Goal: Find specific page/section: Find specific page/section

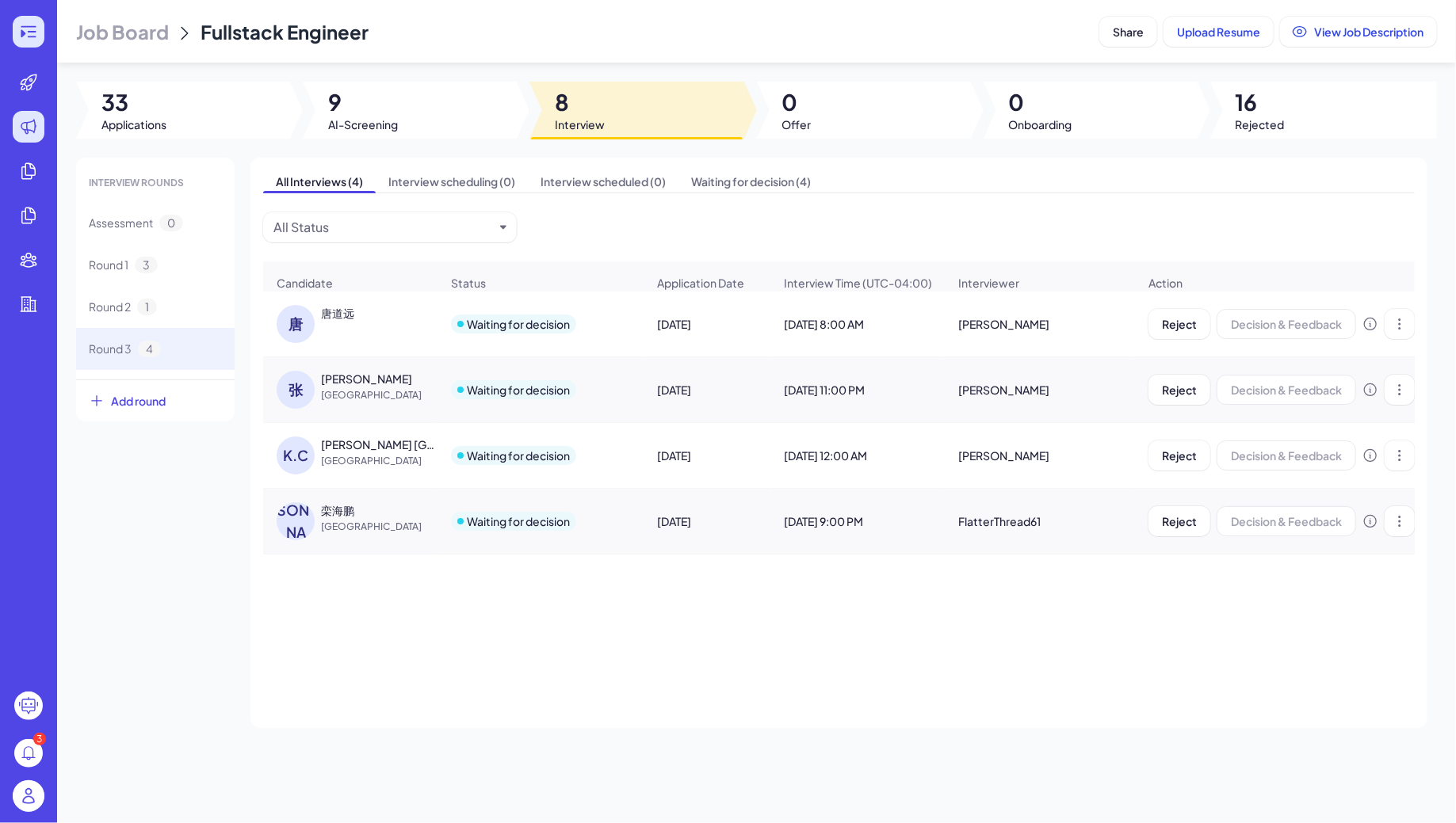
click at [22, 34] on icon at bounding box center [23, 33] width 5 height 8
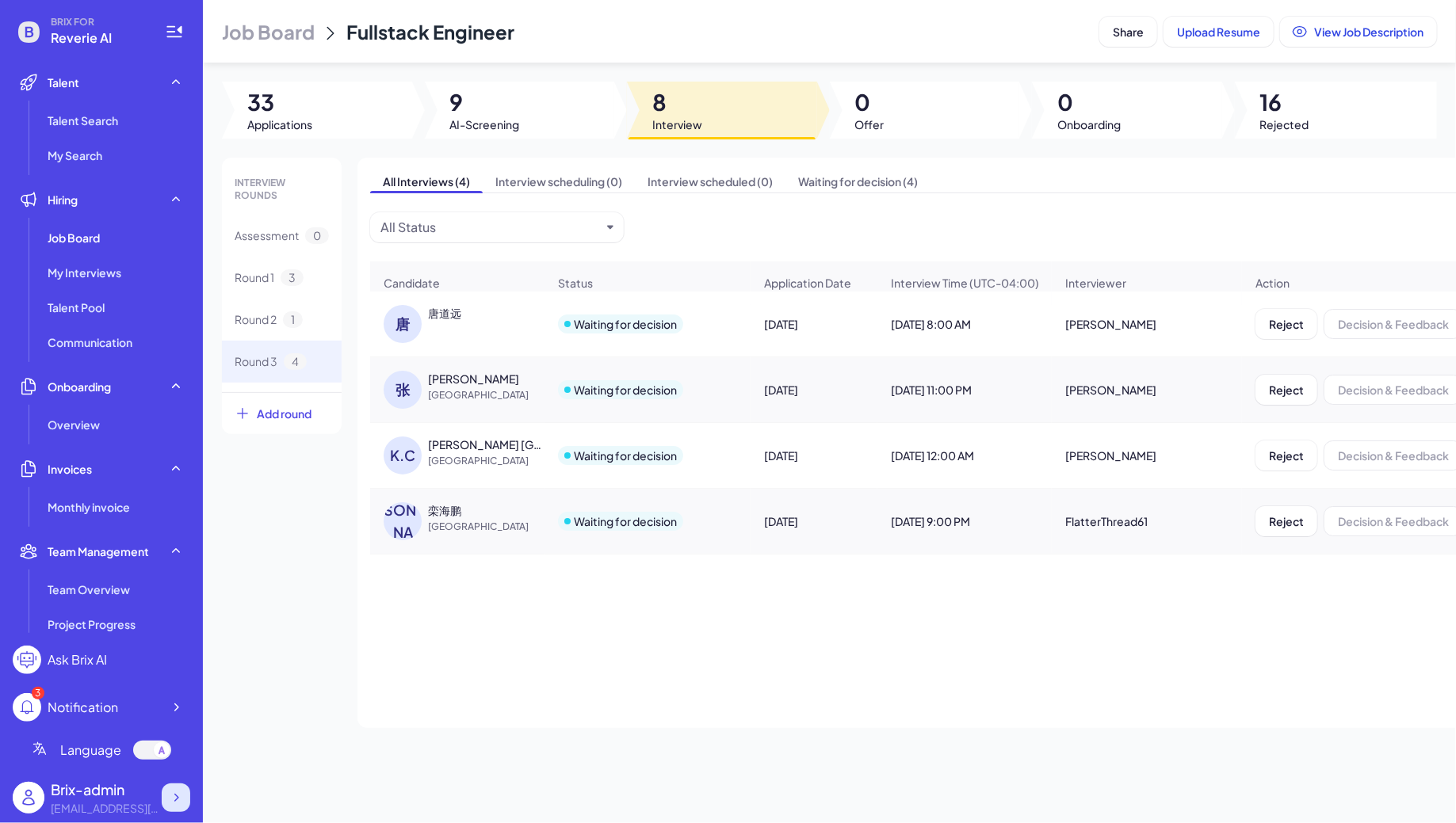
click at [185, 790] on div at bounding box center [176, 798] width 29 height 29
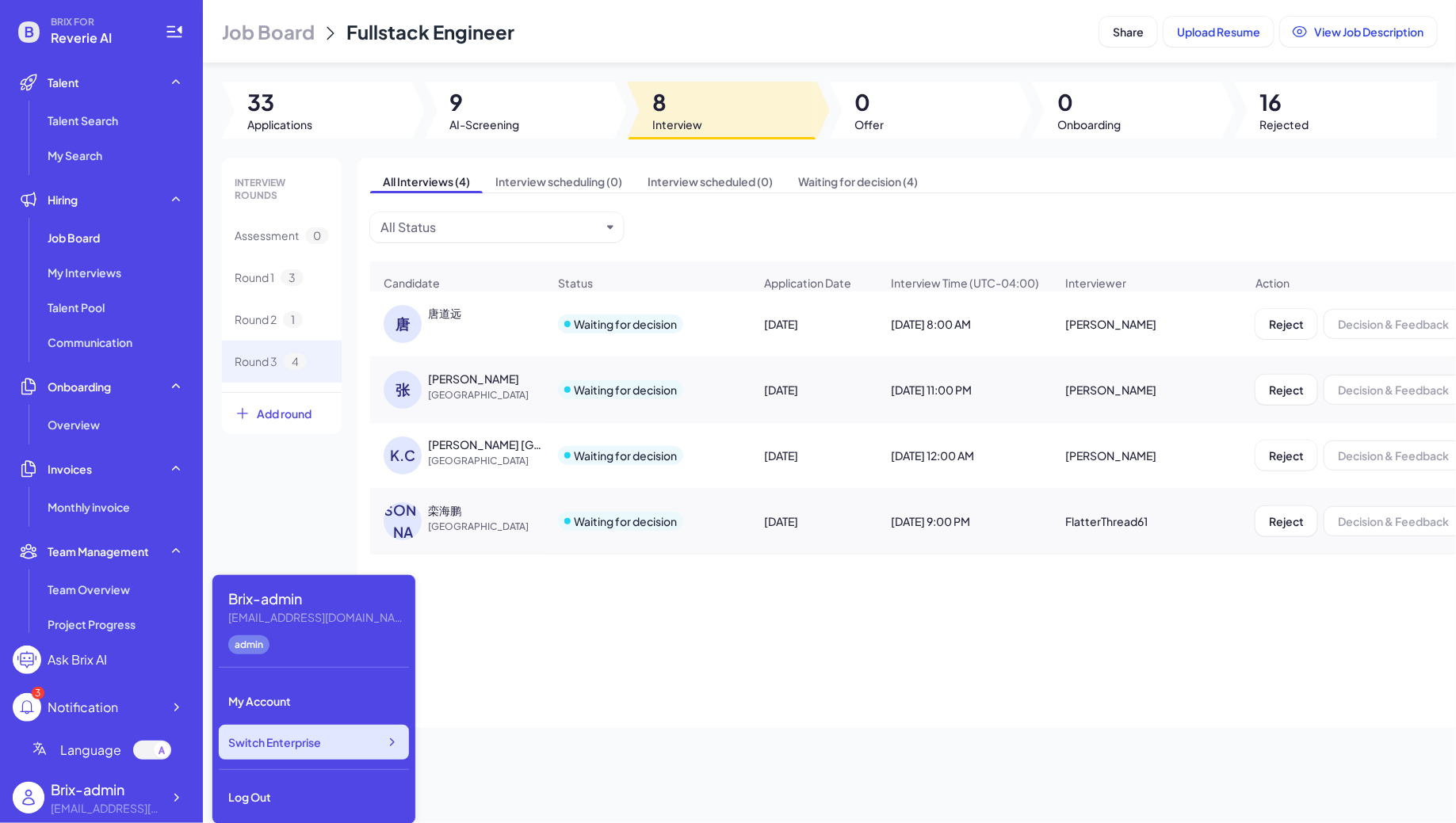
click at [369, 746] on div "Switch Enterprise" at bounding box center [313, 742] width 190 height 35
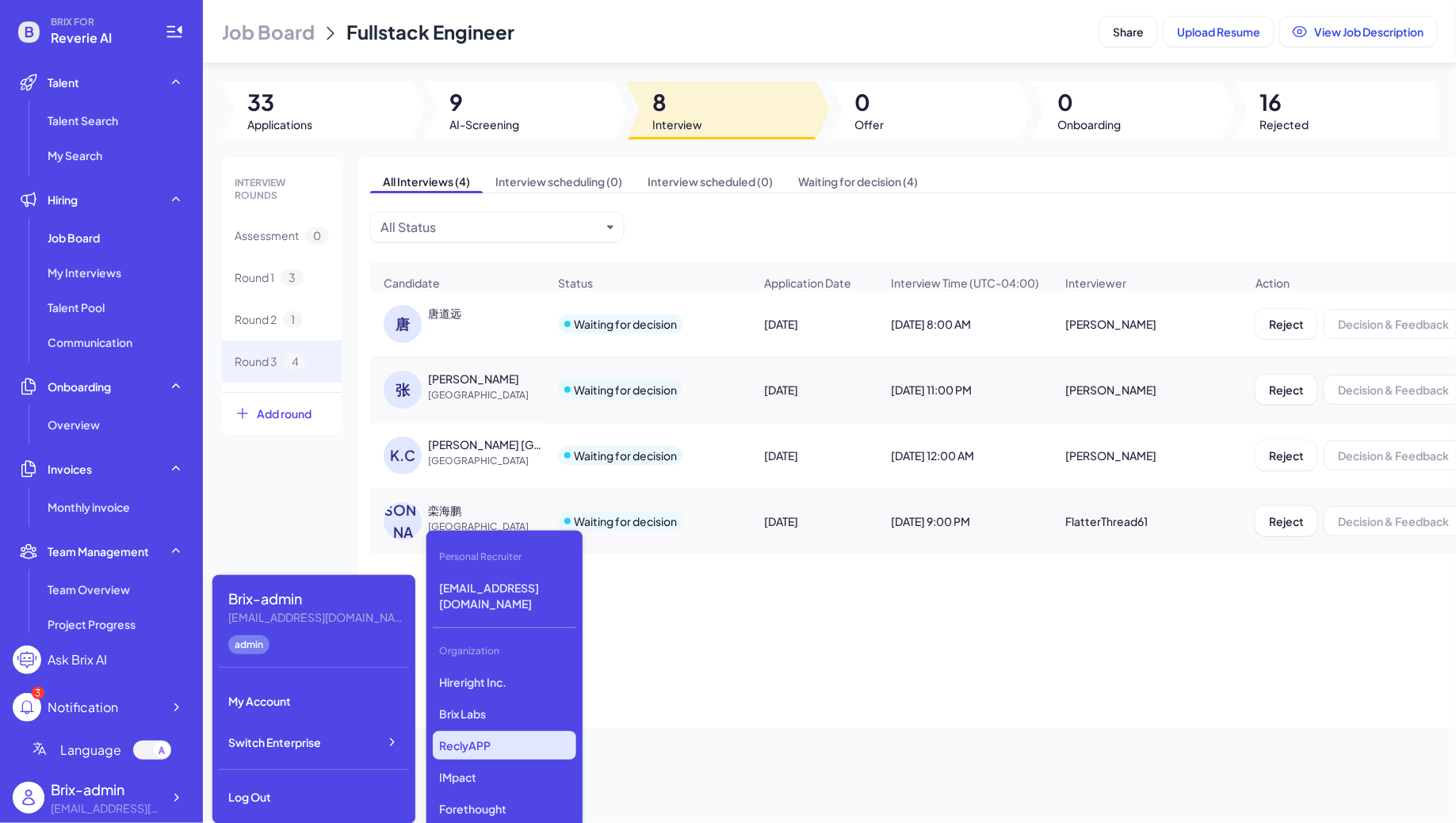
scroll to position [2470, 0]
click at [482, 734] on p "Pebble" at bounding box center [504, 748] width 144 height 29
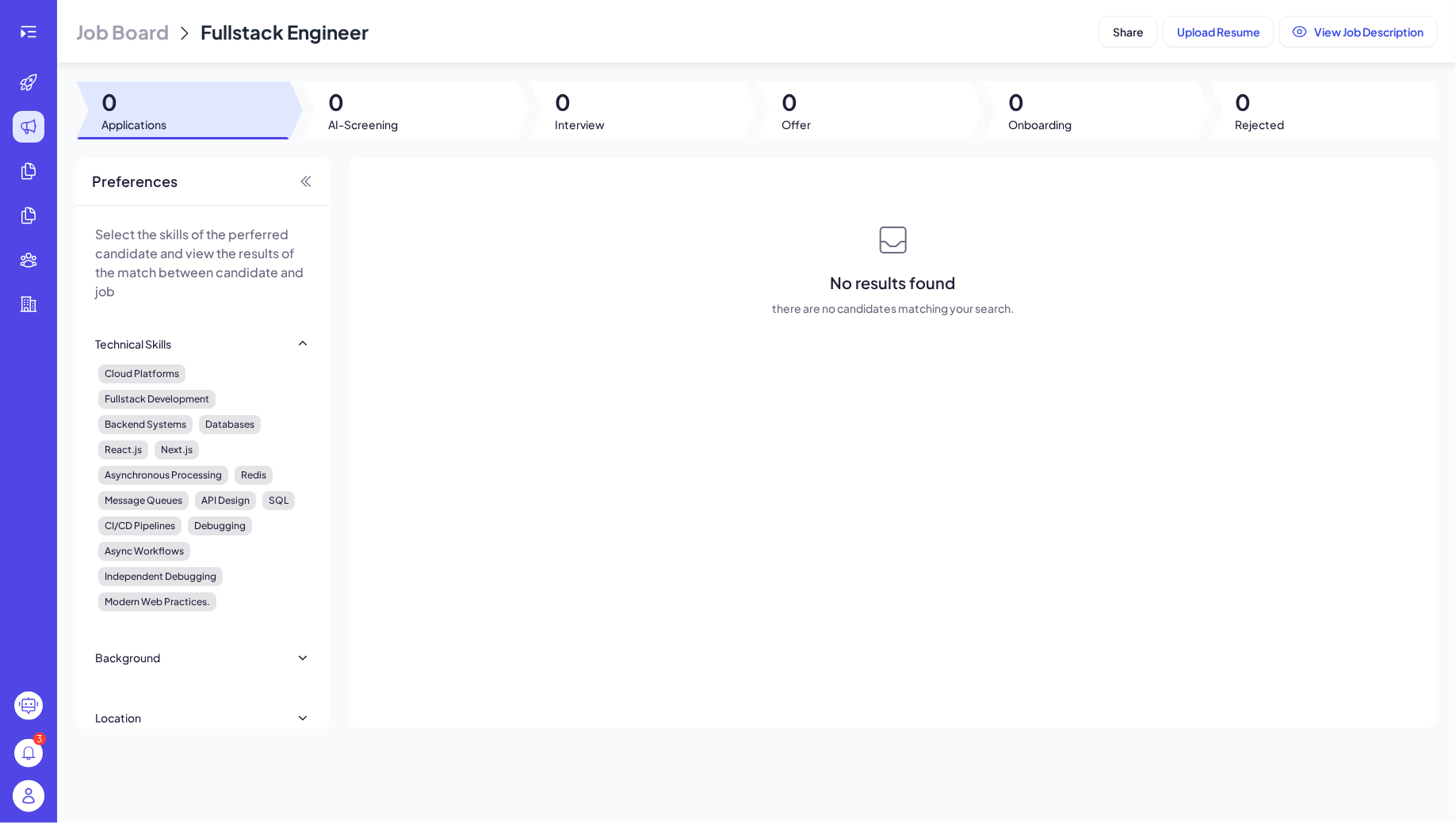
click at [98, 28] on span "Job Board" at bounding box center [122, 31] width 93 height 26
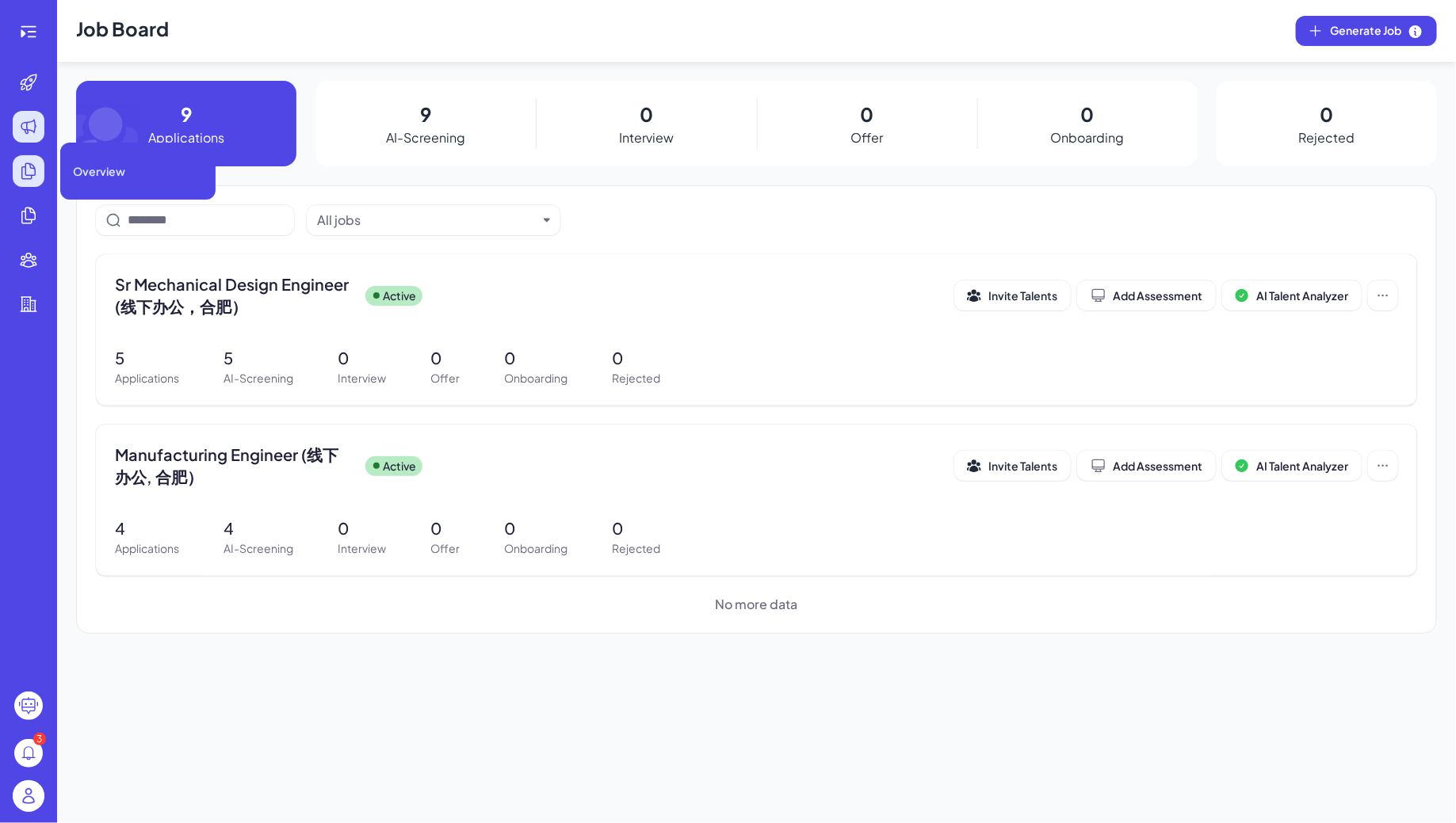
click at [20, 158] on div at bounding box center [28, 170] width 32 height 31
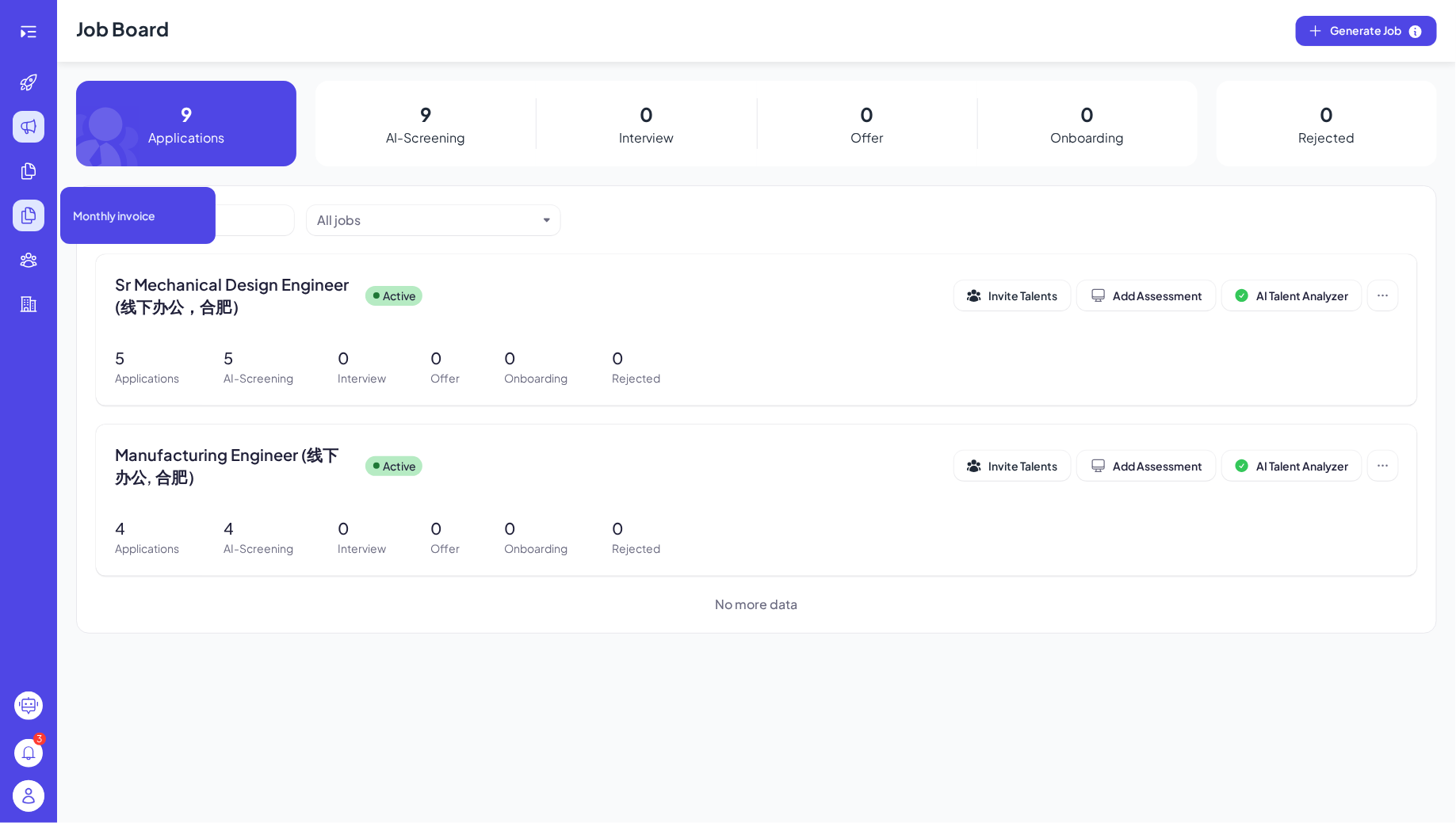
click at [29, 207] on icon at bounding box center [28, 215] width 19 height 19
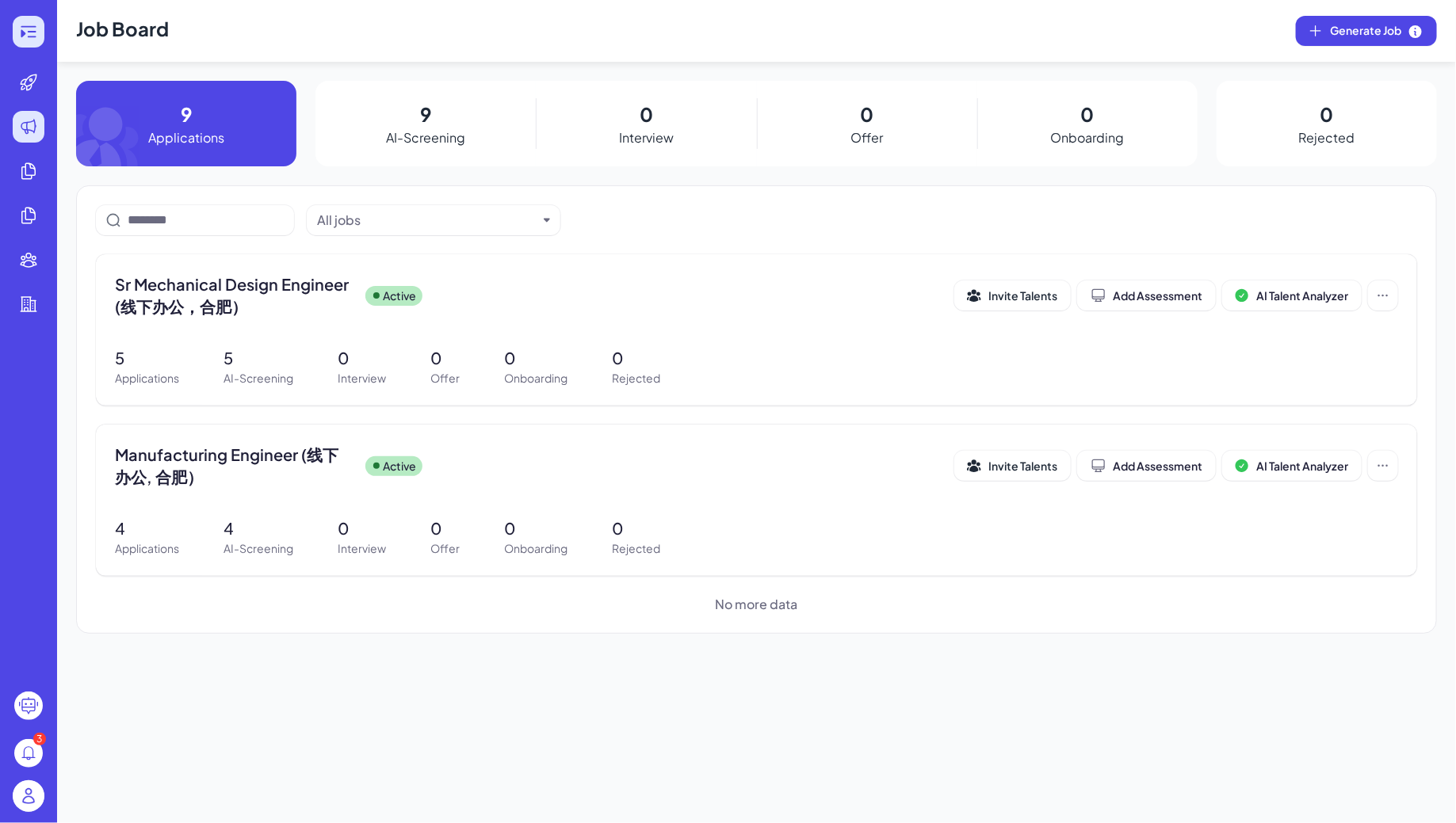
click at [27, 19] on div at bounding box center [28, 31] width 32 height 31
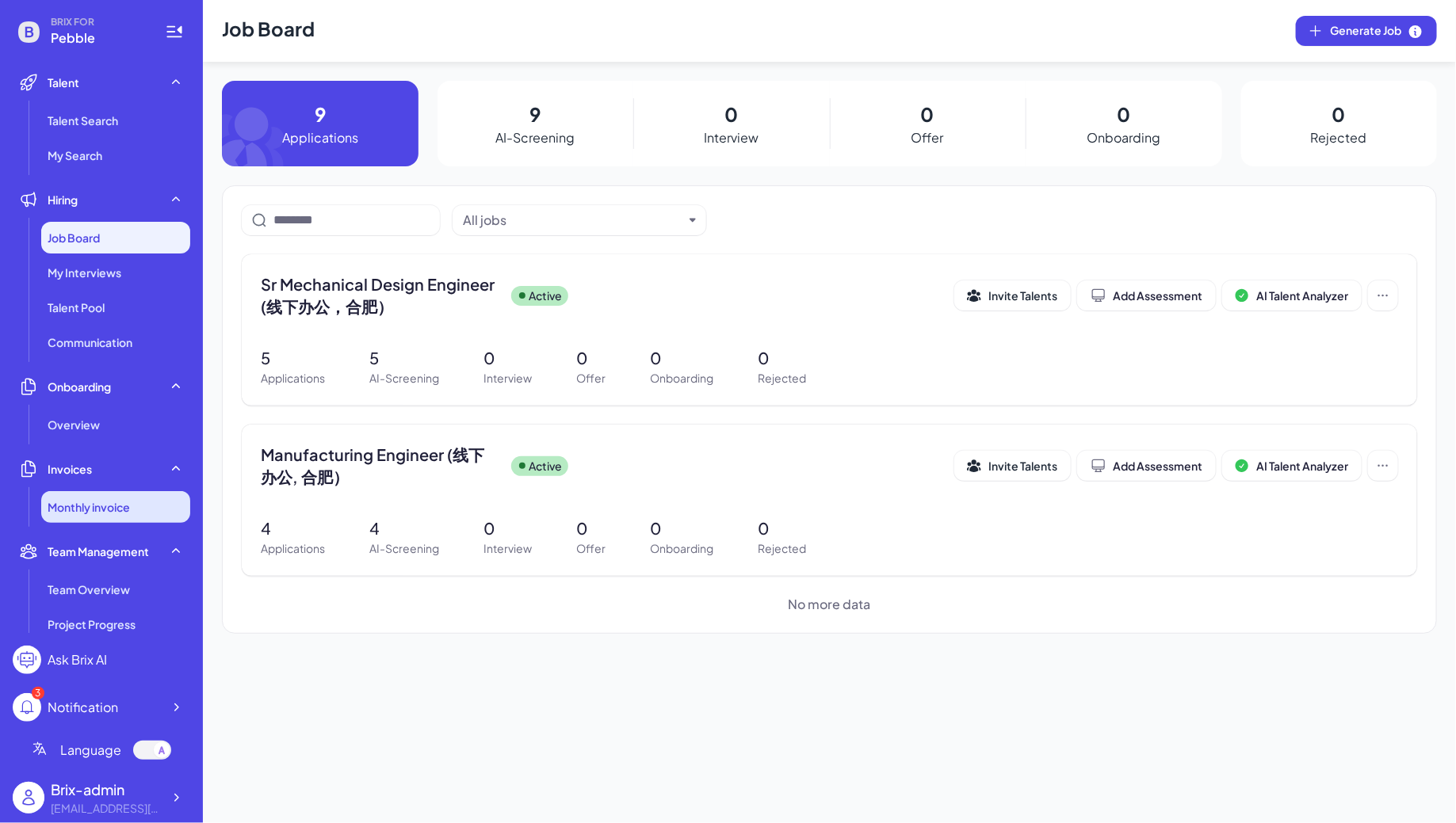
click at [116, 517] on li "Monthly invoice" at bounding box center [115, 506] width 149 height 31
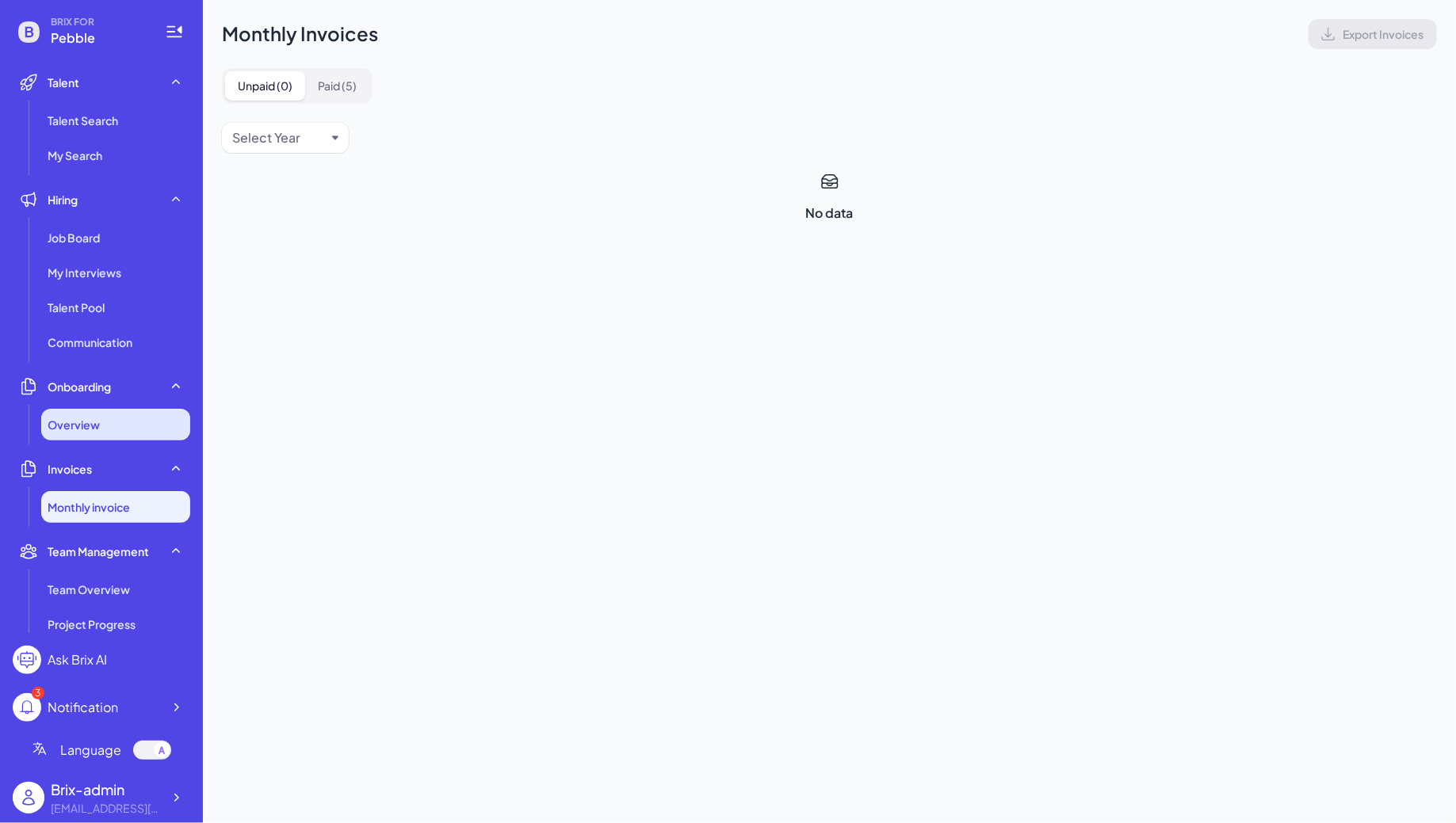
click at [94, 410] on div "Overview" at bounding box center [115, 424] width 149 height 31
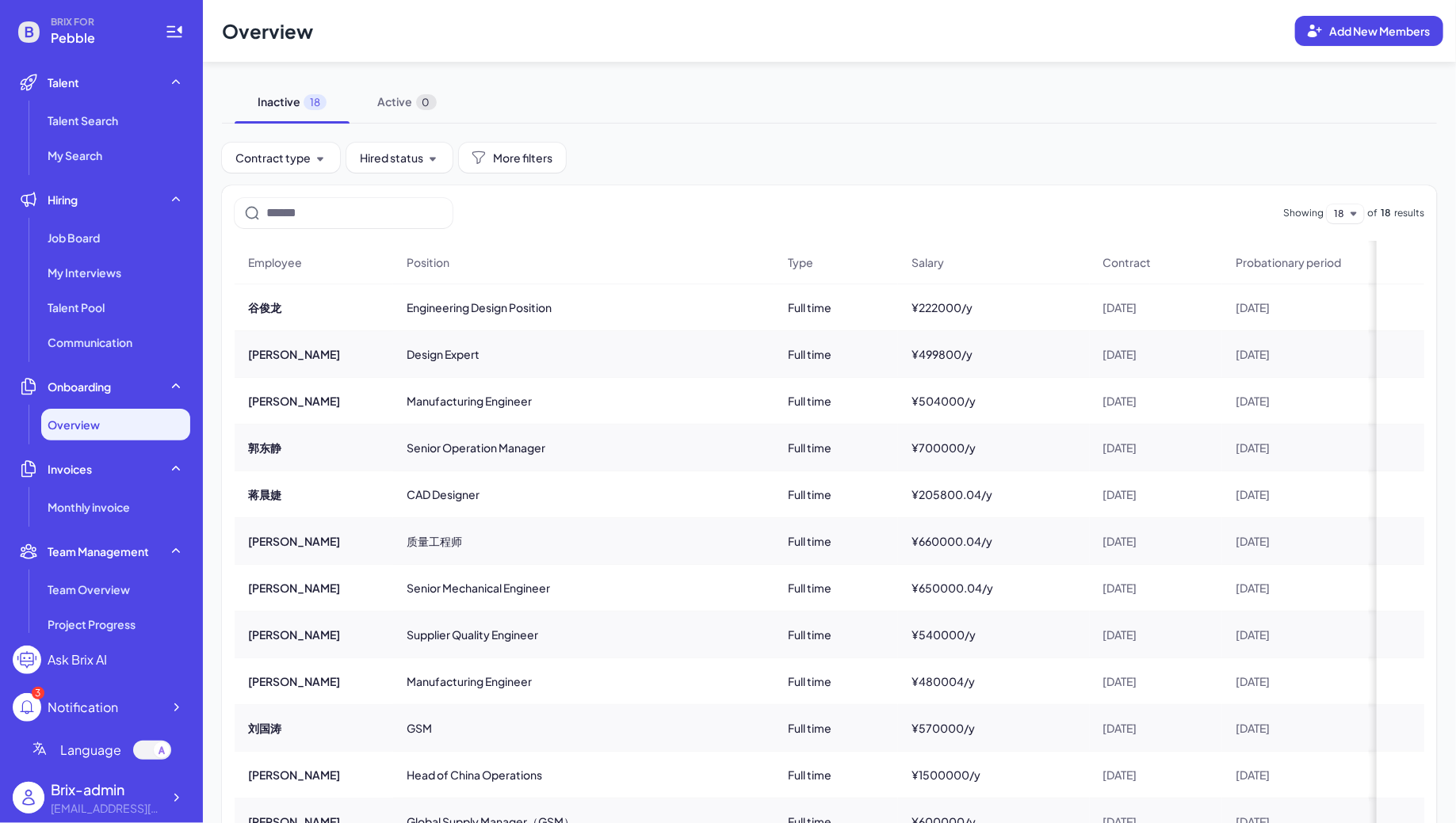
click at [259, 408] on div "卞方" at bounding box center [314, 401] width 157 height 44
